Goal: Use online tool/utility

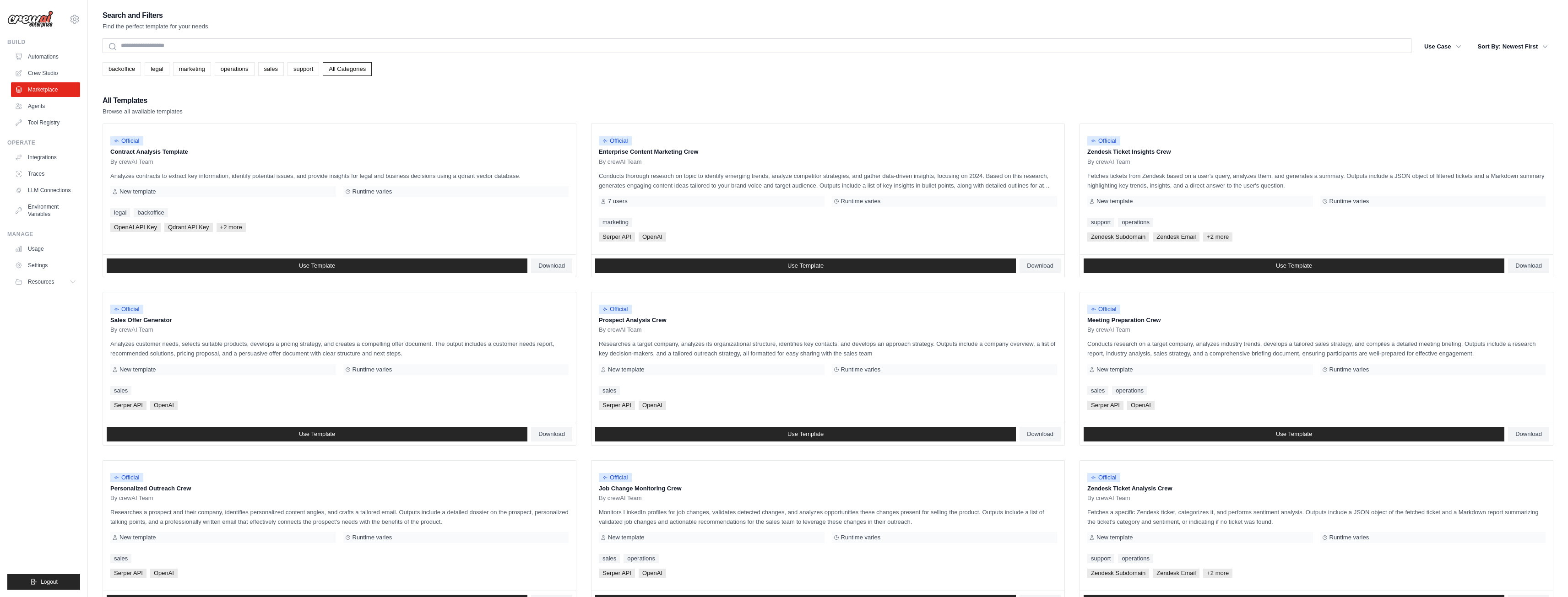
click at [60, 357] on ul "Build Automations Crew Studio Marketplace Agents" at bounding box center [44, 314] width 73 height 551
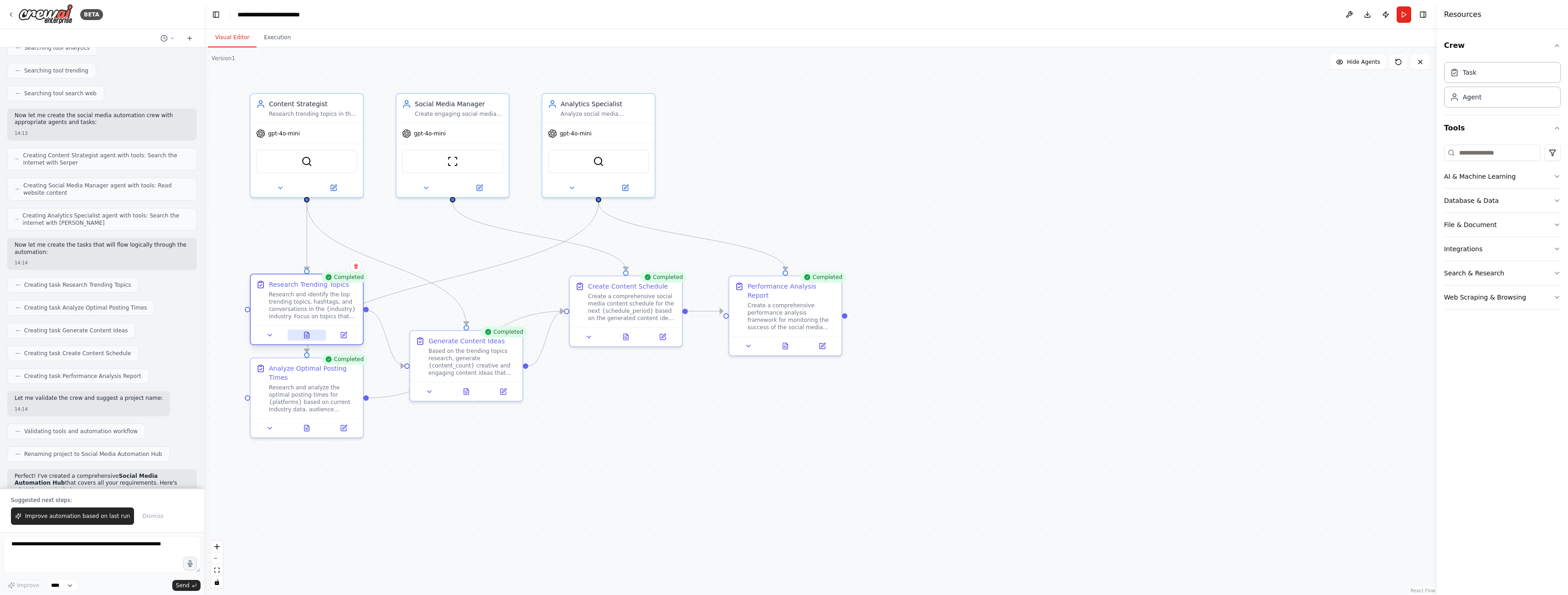
click at [306, 336] on icon at bounding box center [306, 336] width 2 height 0
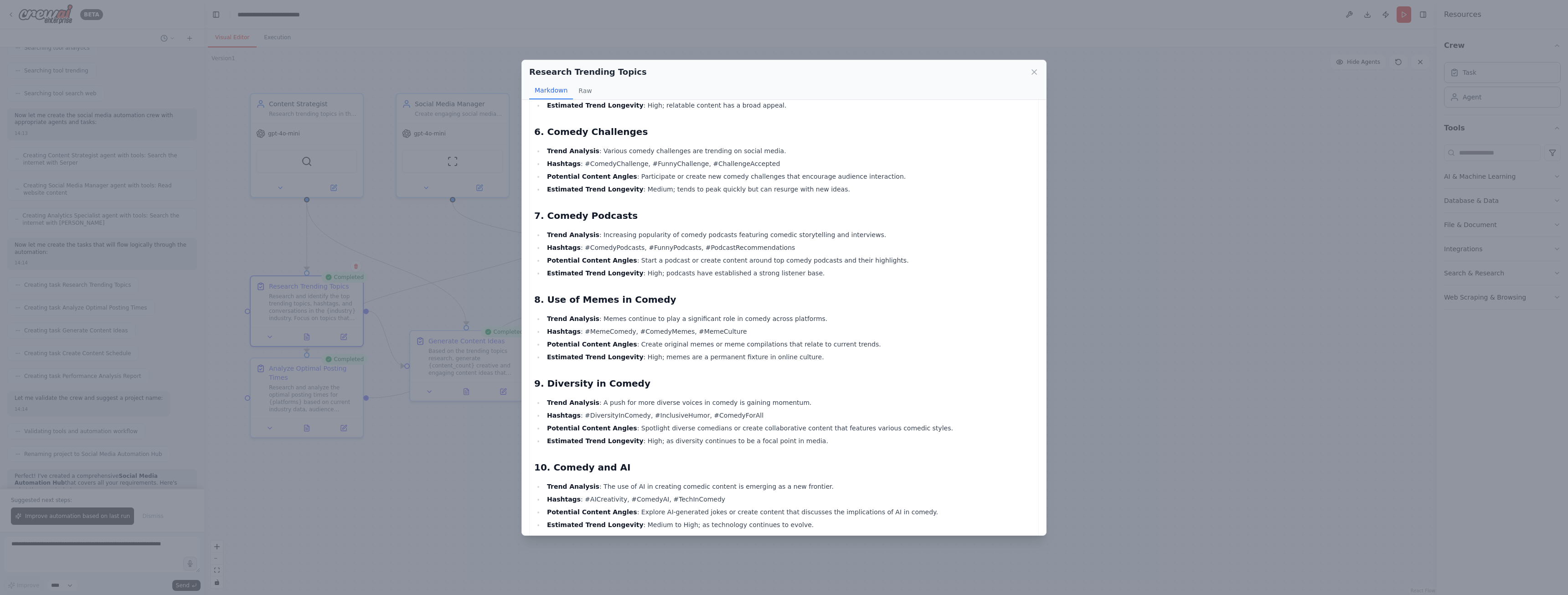
scroll to position [456, 0]
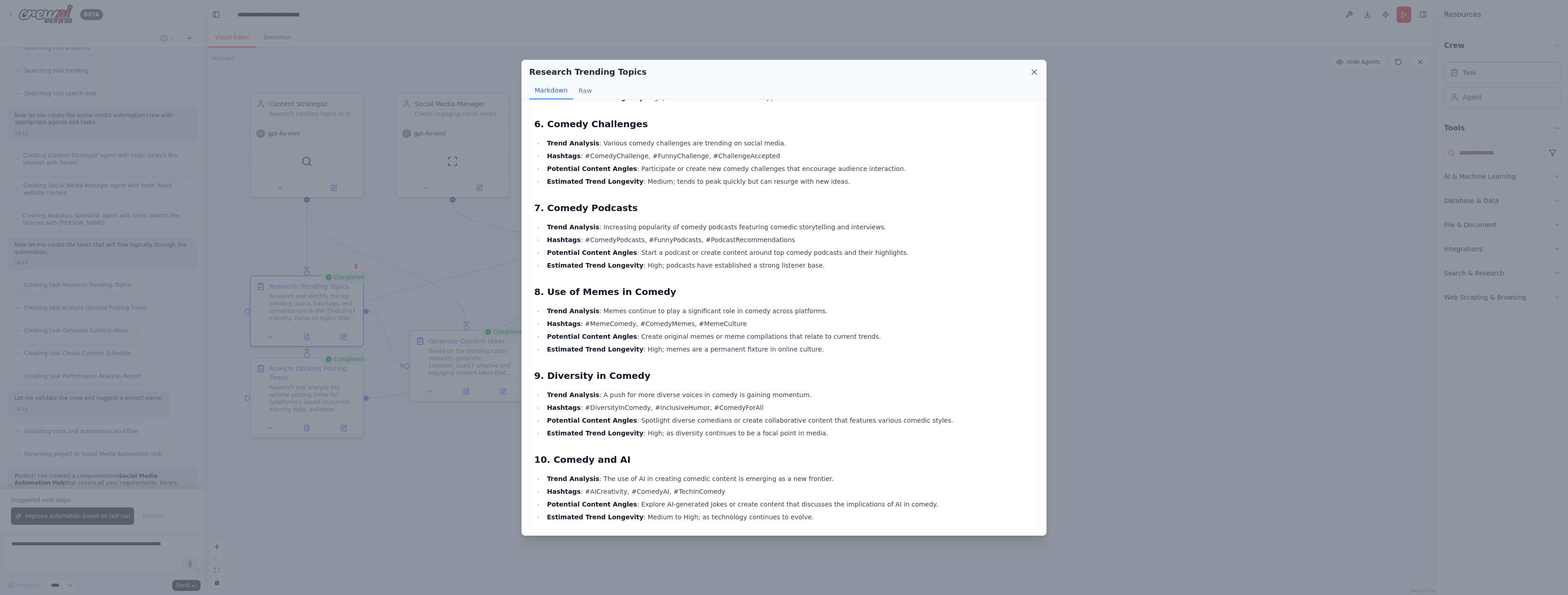
click at [1037, 76] on icon at bounding box center [1034, 72] width 9 height 9
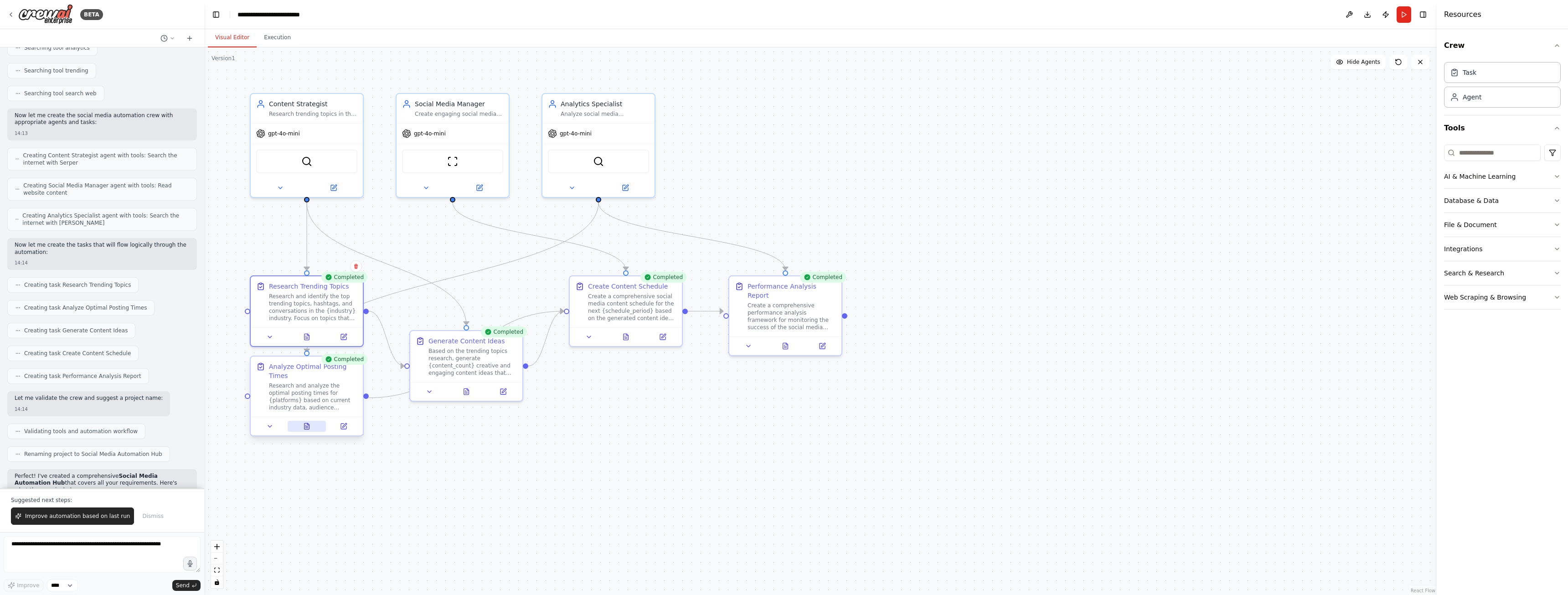
click at [316, 431] on button at bounding box center [307, 426] width 38 height 11
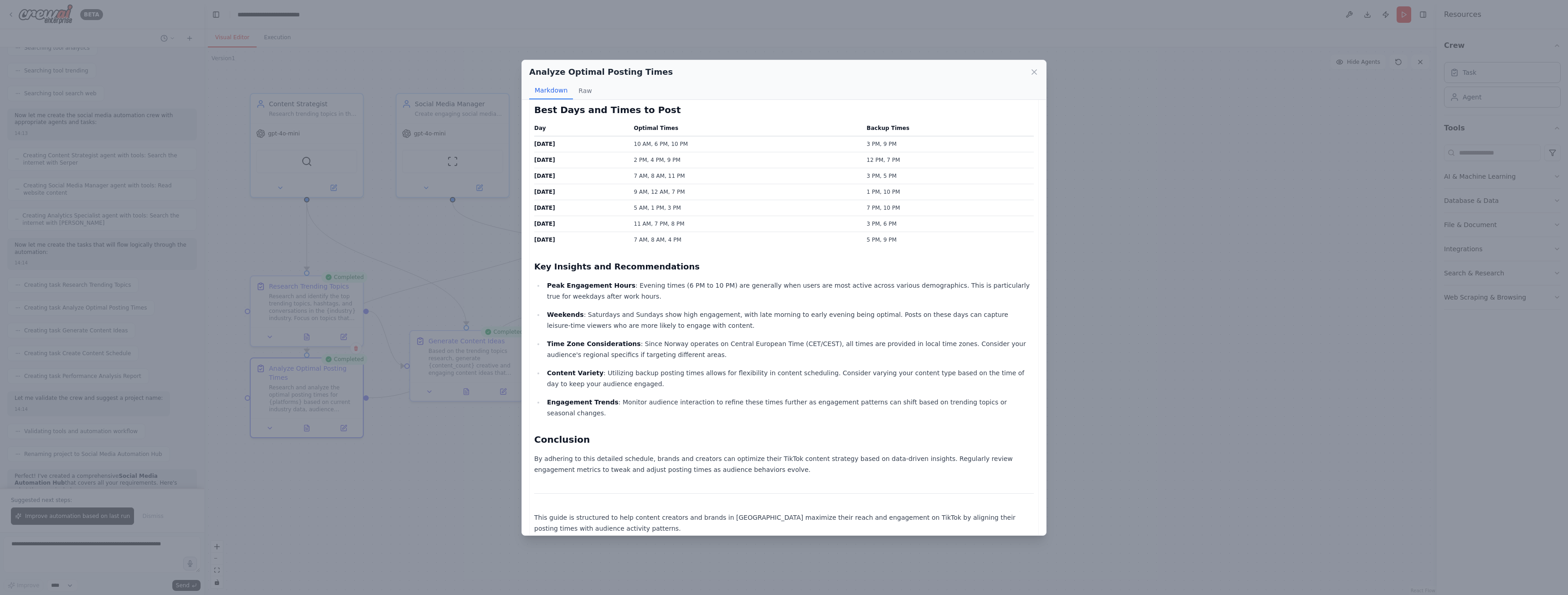
scroll to position [0, 0]
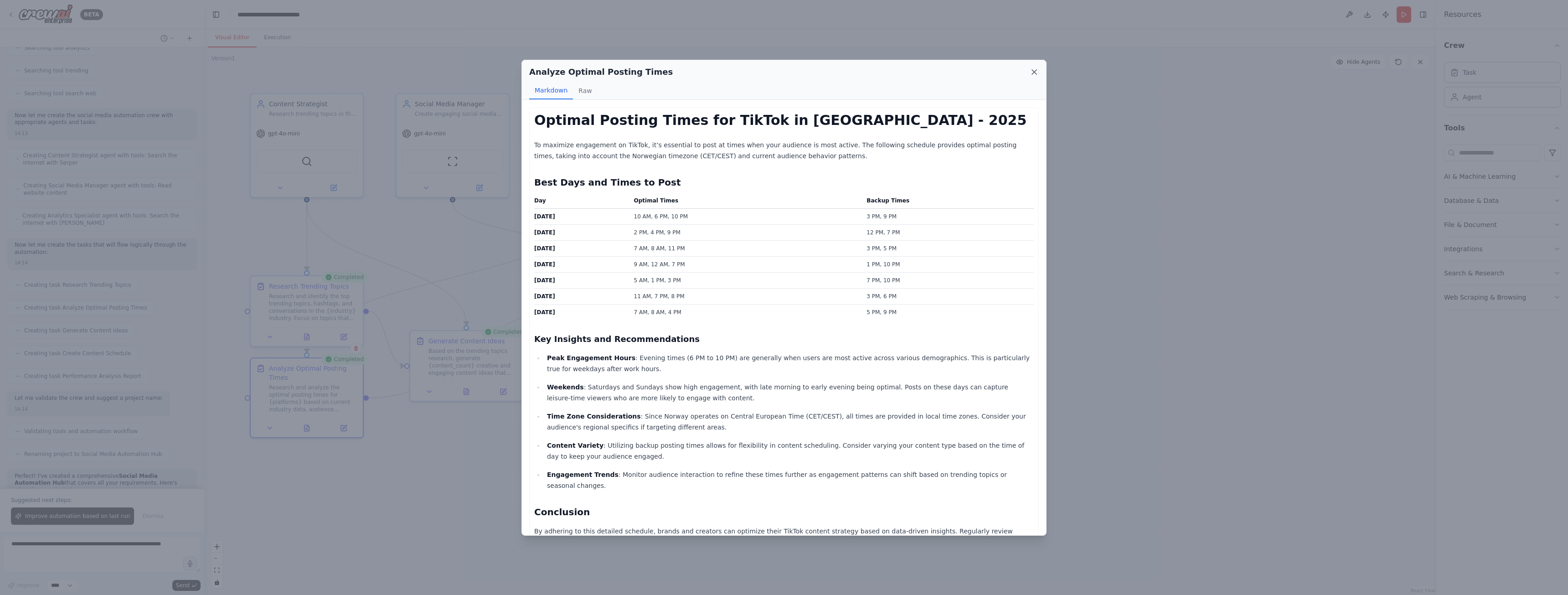
click at [1032, 70] on icon at bounding box center [1034, 72] width 4 height 4
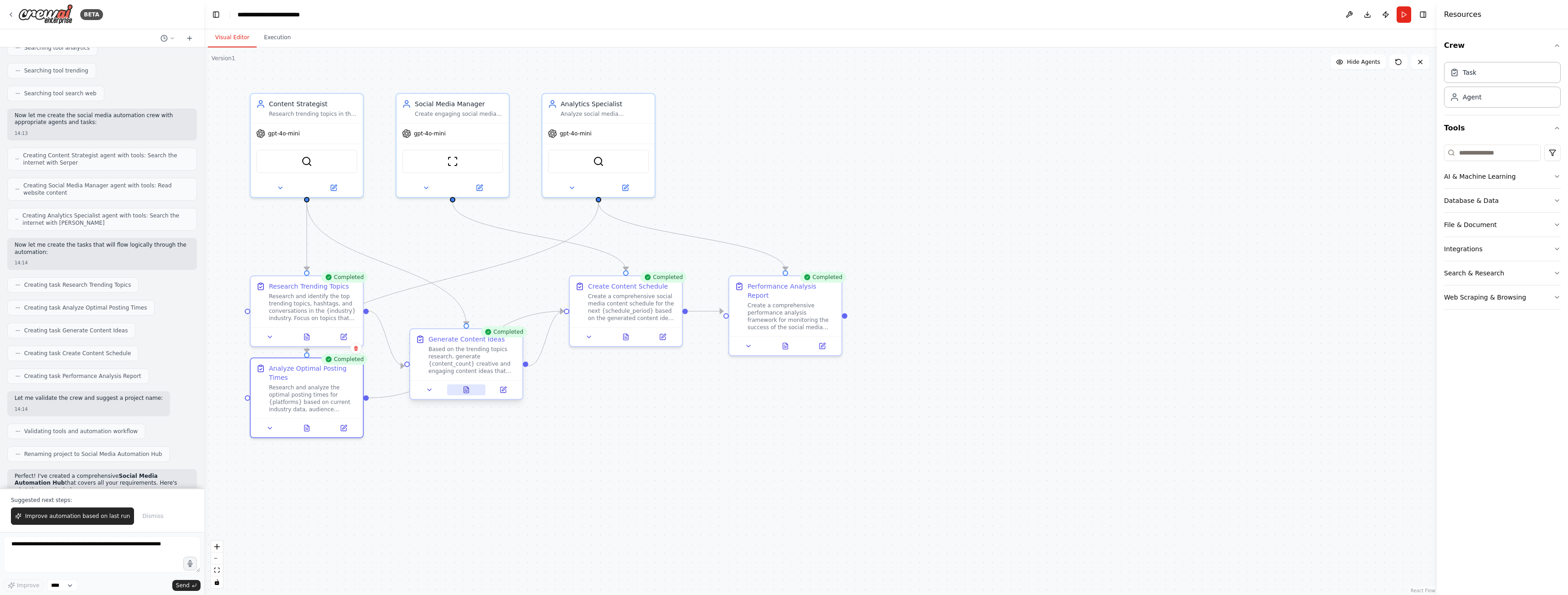
click at [468, 393] on icon at bounding box center [466, 390] width 5 height 6
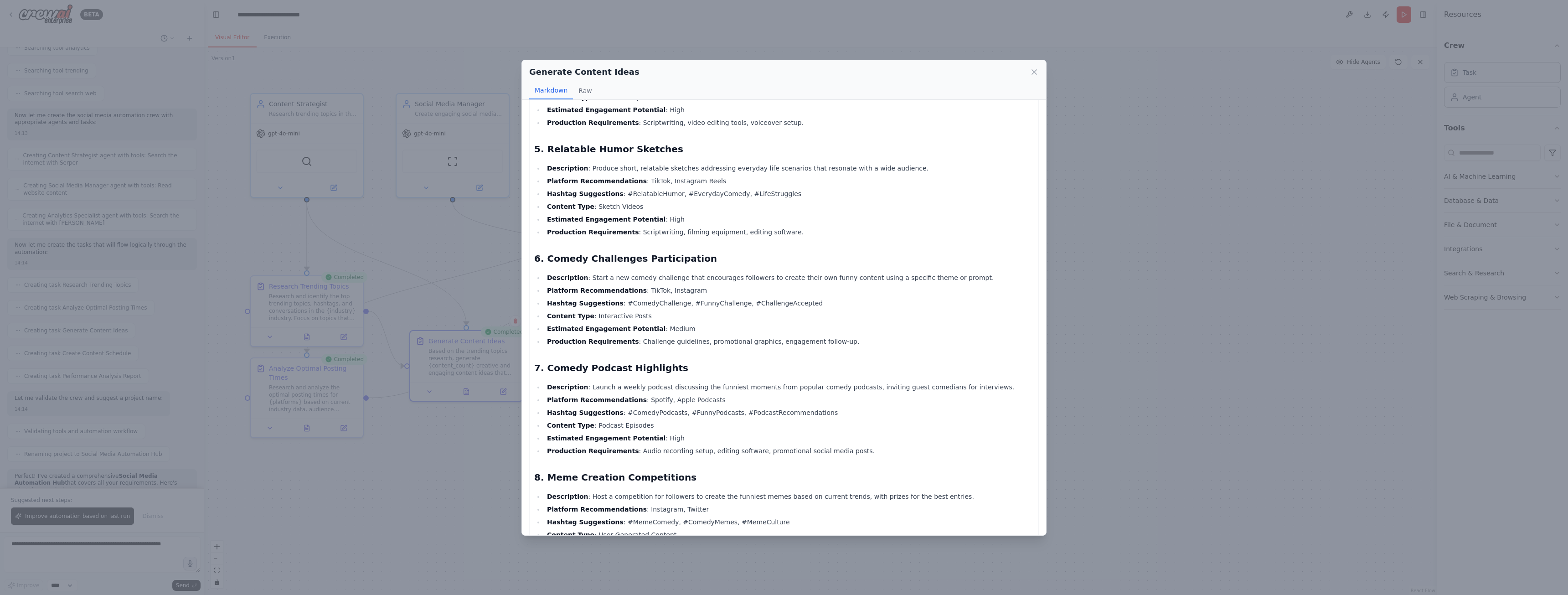
scroll to position [593, 0]
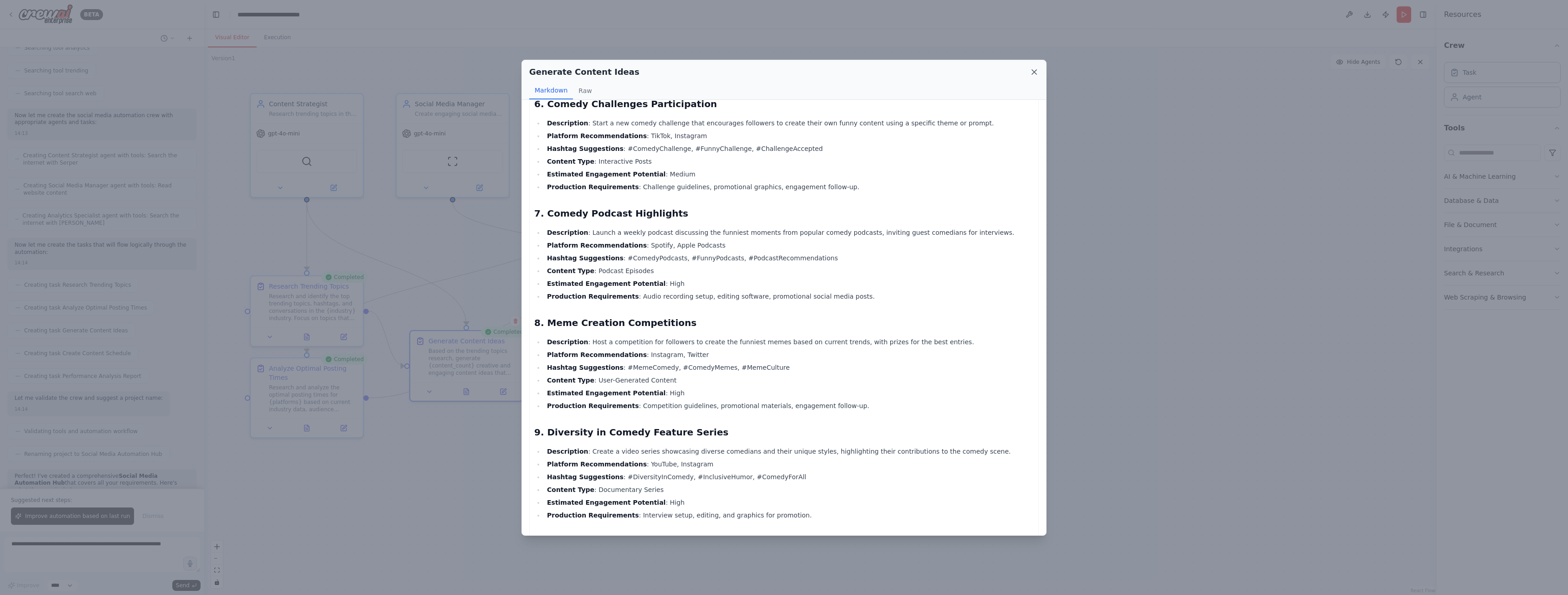
click at [1038, 70] on icon at bounding box center [1034, 72] width 9 height 9
